Goal: Task Accomplishment & Management: Use online tool/utility

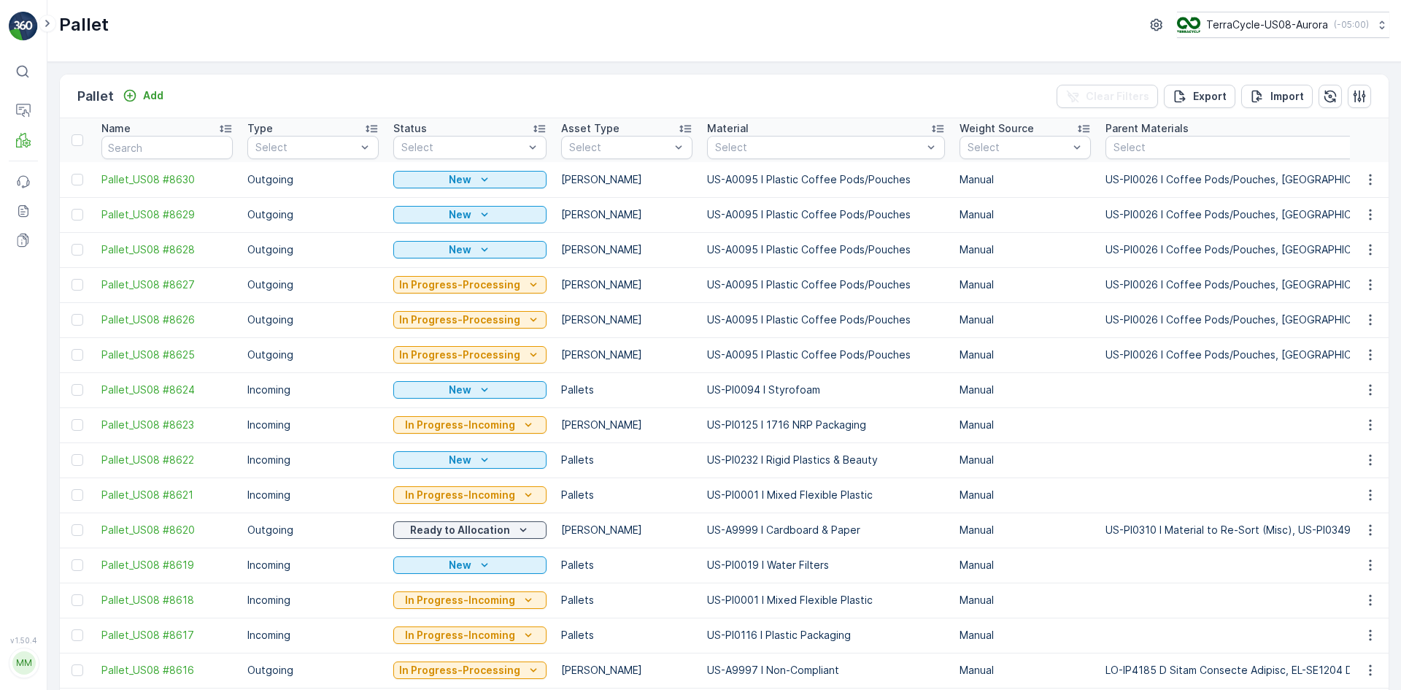
drag, startPoint x: 169, startPoint y: 134, endPoint x: 168, endPoint y: 148, distance: 14.7
click at [169, 133] on div "Name" at bounding box center [166, 128] width 131 height 15
click at [168, 148] on input "text" at bounding box center [166, 147] width 131 height 23
paste input "SC7694"
type input "SC7694"
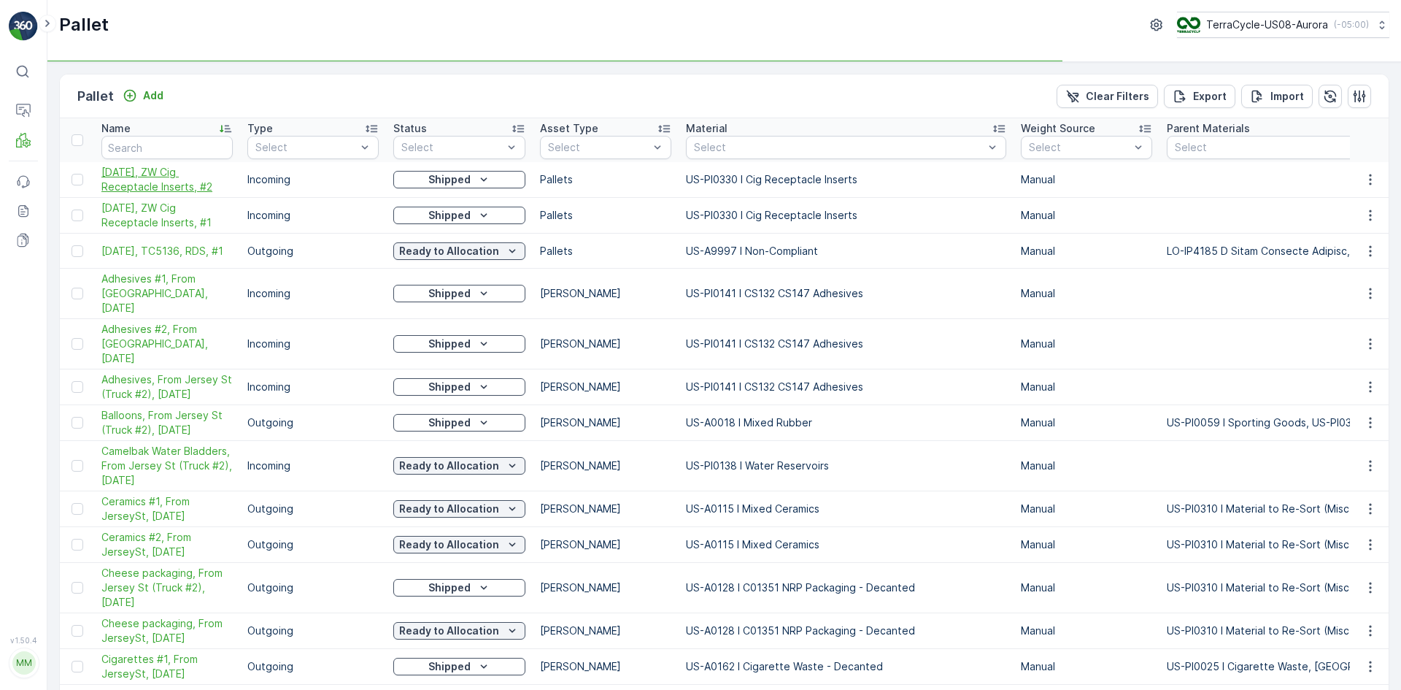
type input "SC7694"
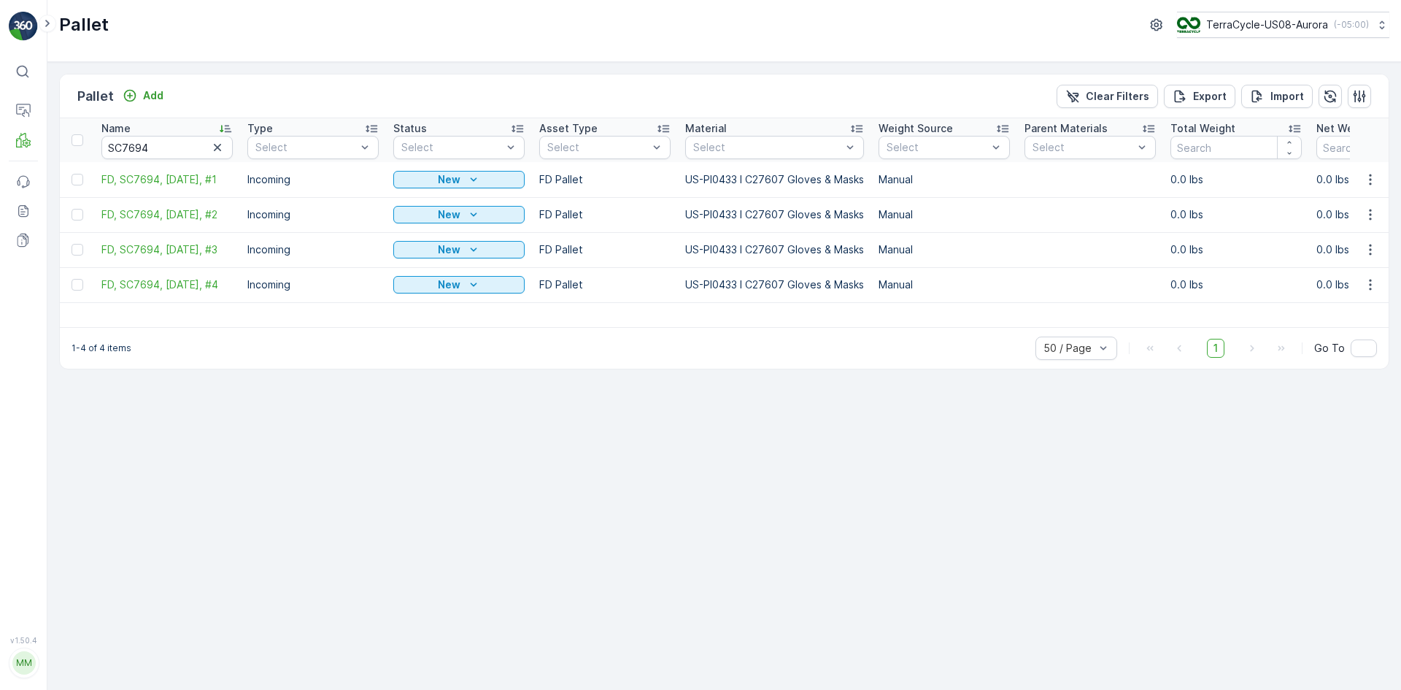
drag, startPoint x: 79, startPoint y: 179, endPoint x: 79, endPoint y: 199, distance: 20.4
click at [79, 179] on div at bounding box center [78, 180] width 12 height 12
click at [72, 174] on input "checkbox" at bounding box center [72, 174] width 0 height 0
click at [77, 209] on div at bounding box center [78, 215] width 12 height 12
click at [72, 209] on input "checkbox" at bounding box center [72, 209] width 0 height 0
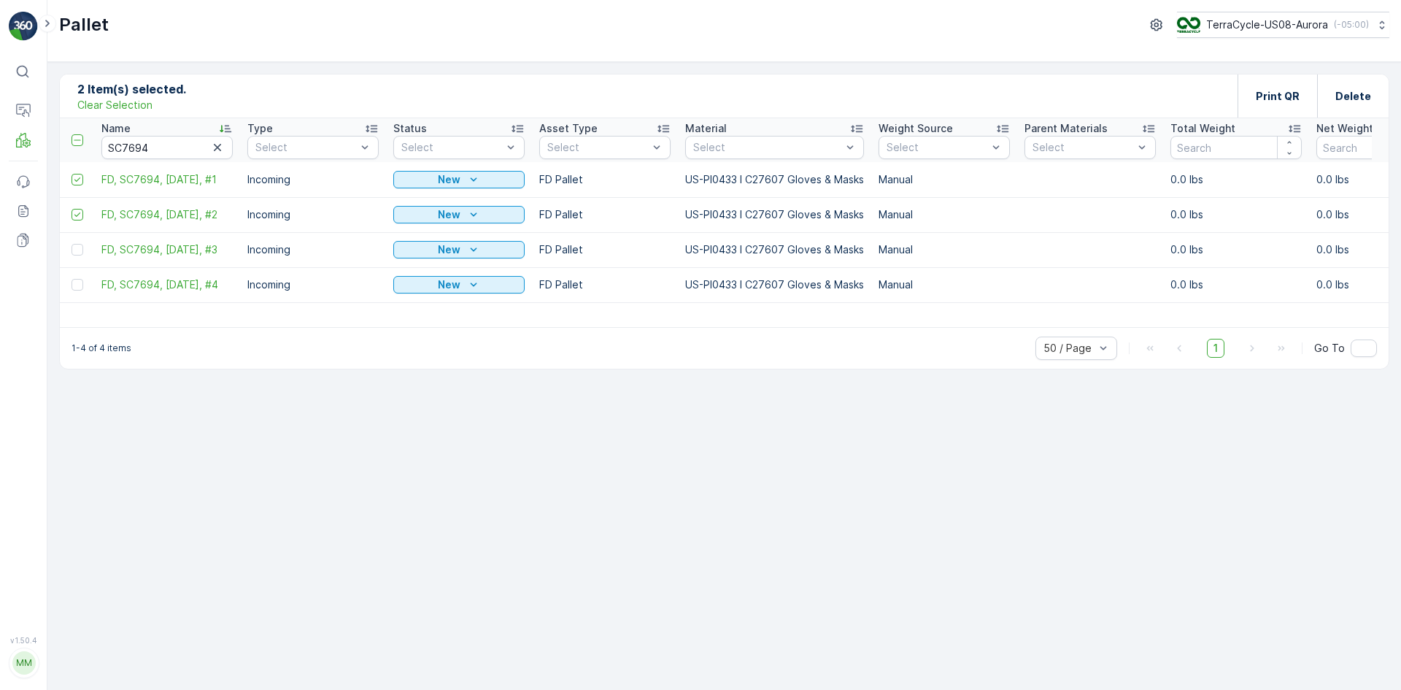
drag, startPoint x: 77, startPoint y: 250, endPoint x: 78, endPoint y: 270, distance: 20.4
click at [77, 250] on div at bounding box center [78, 250] width 12 height 12
click at [72, 244] on input "checkbox" at bounding box center [72, 244] width 0 height 0
drag, startPoint x: 77, startPoint y: 285, endPoint x: 158, endPoint y: 204, distance: 115.1
click at [77, 285] on div at bounding box center [78, 285] width 12 height 12
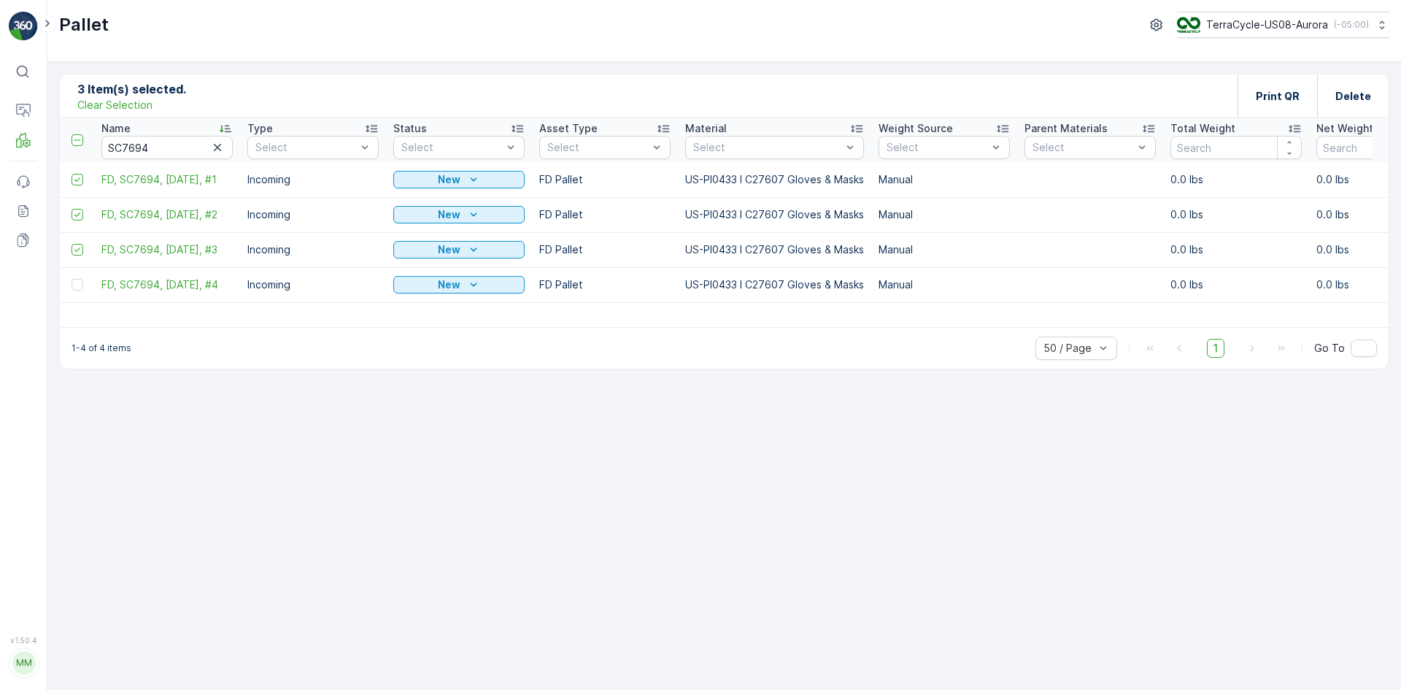
click at [72, 279] on input "checkbox" at bounding box center [72, 279] width 0 height 0
click at [161, 147] on input "SC7694" at bounding box center [166, 147] width 131 height 23
type input "SC7673"
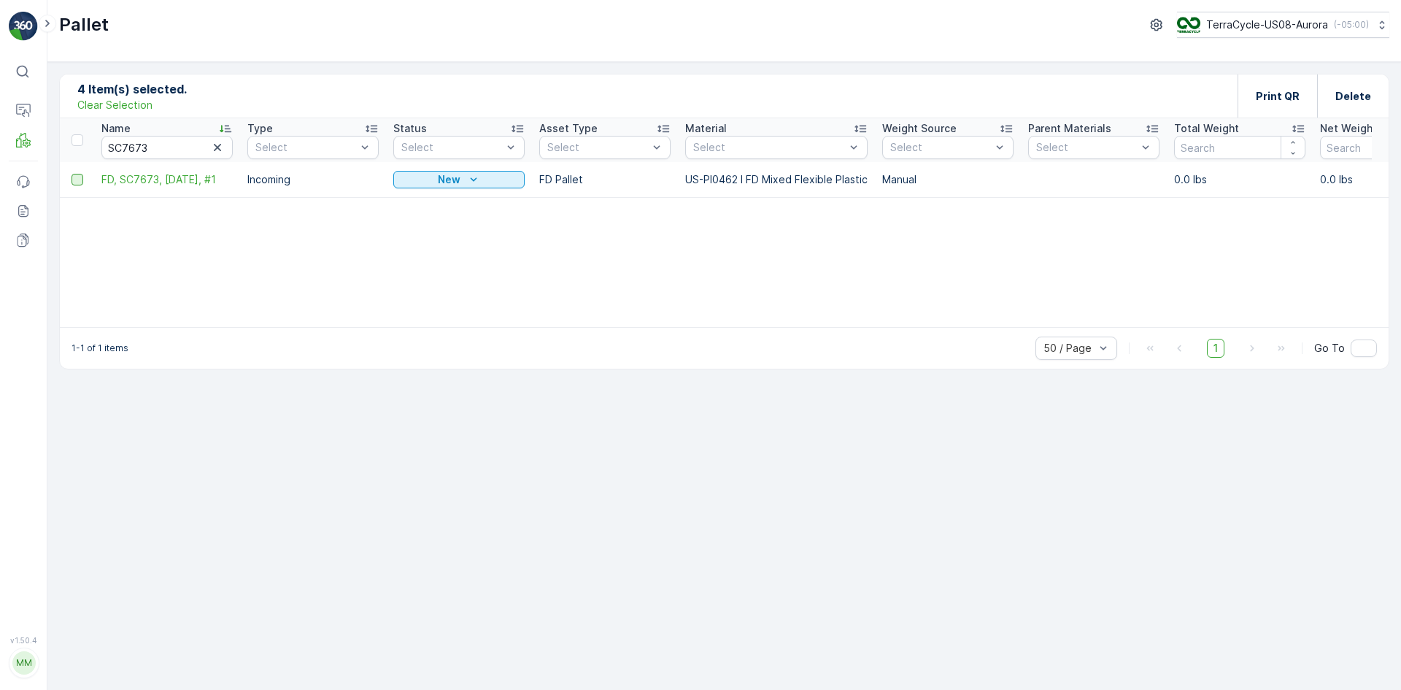
click at [81, 174] on div at bounding box center [78, 180] width 12 height 12
click at [72, 174] on input "checkbox" at bounding box center [72, 174] width 0 height 0
click at [1263, 88] on div "Print QR" at bounding box center [1278, 95] width 44 height 43
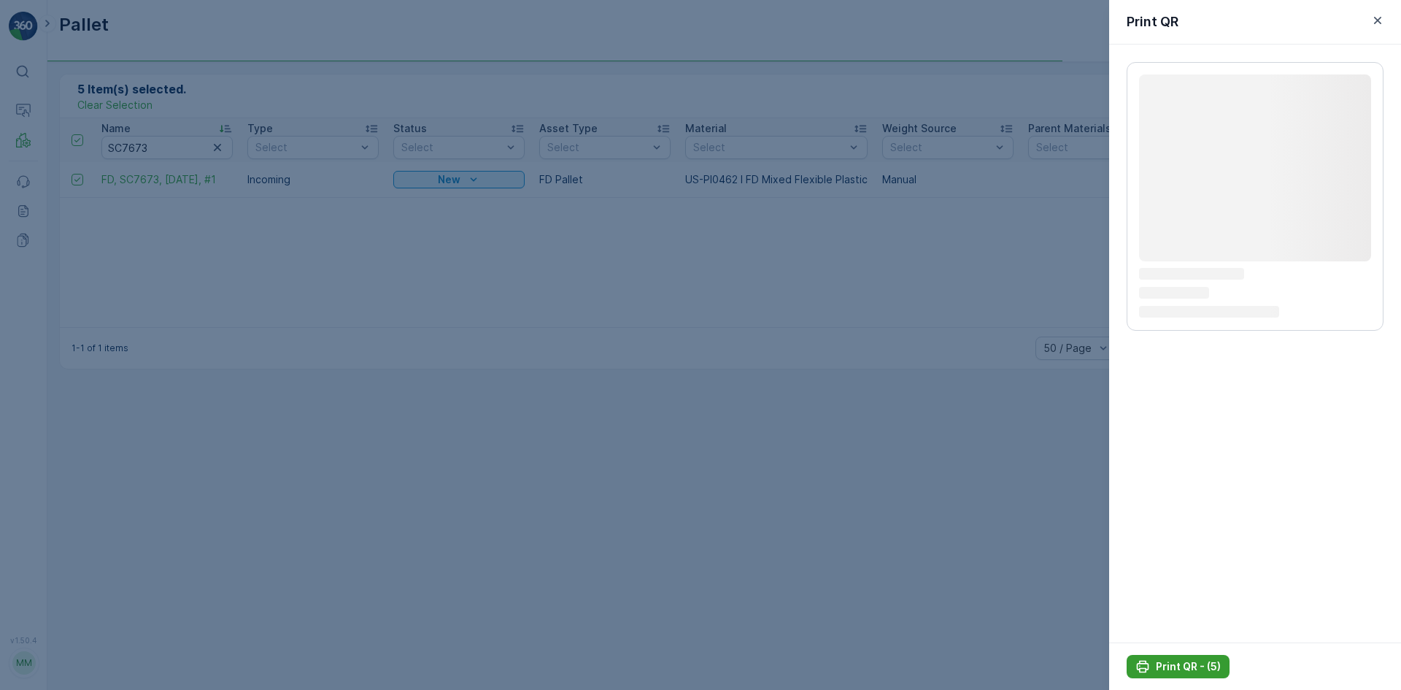
click at [1200, 666] on p "Print QR - (5)" at bounding box center [1188, 666] width 65 height 15
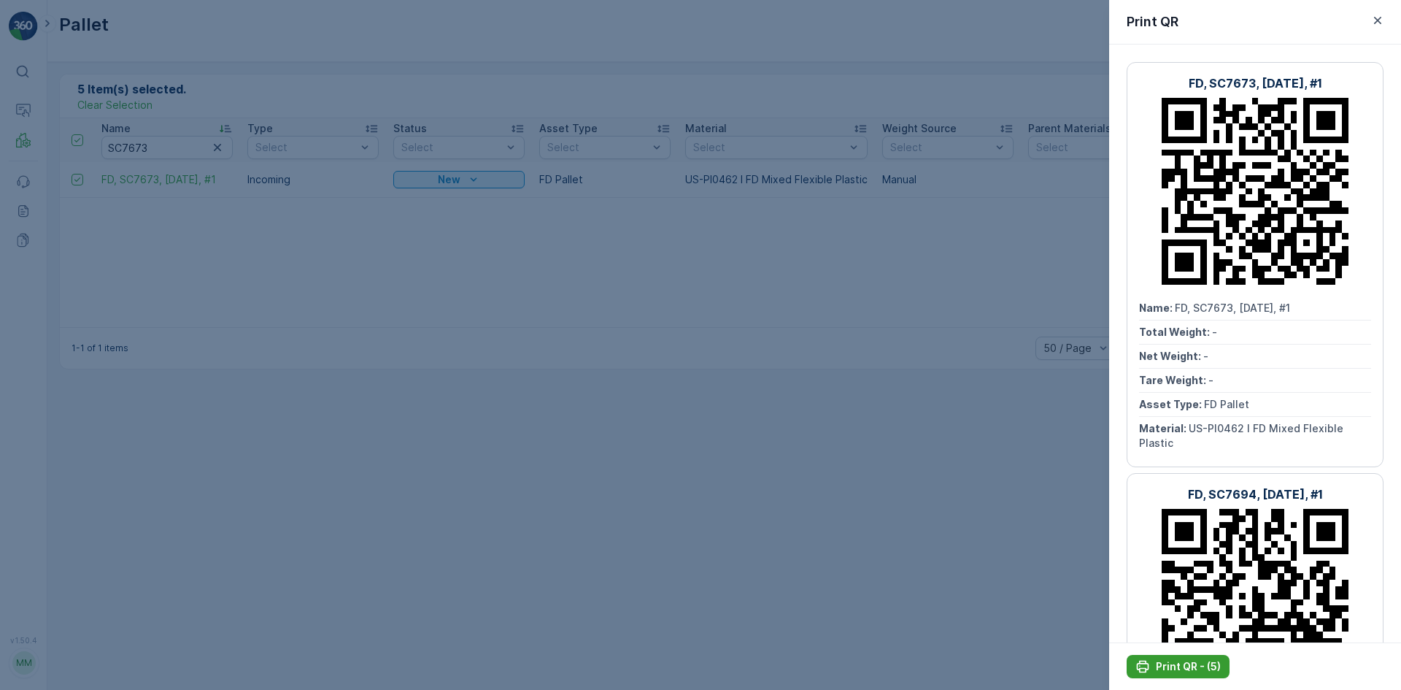
click at [1192, 666] on p "Print QR - (5)" at bounding box center [1188, 666] width 65 height 15
